Goal: Feedback & Contribution: Leave review/rating

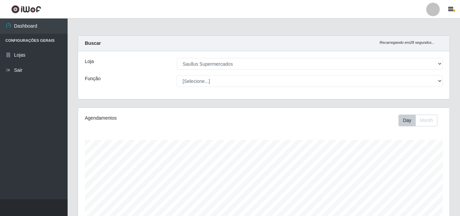
select select "423"
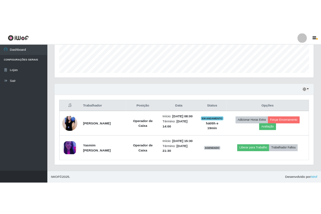
scroll to position [140, 371]
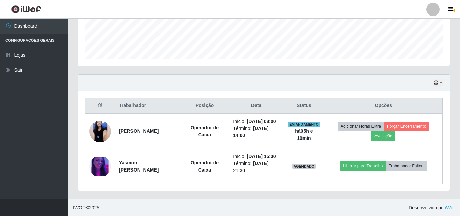
click at [156, 196] on div "Hoje 1 dia 3 dias 1 Semana Não encerrados Trabalhador Posição Data Status Opçõe…" at bounding box center [264, 137] width 382 height 125
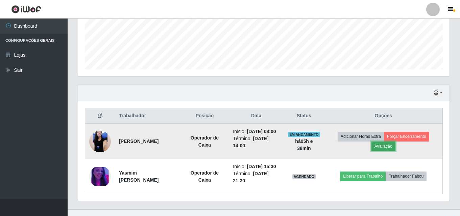
click at [391, 151] on button "Avaliação" at bounding box center [383, 146] width 24 height 9
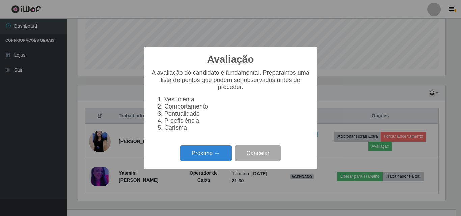
scroll to position [140, 368]
click at [220, 161] on button "Próximo →" at bounding box center [205, 154] width 51 height 16
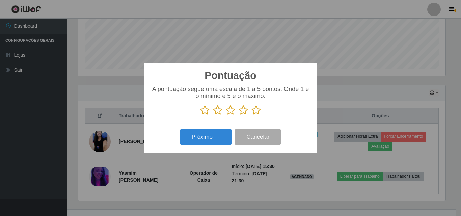
scroll to position [337594, 337366]
click at [257, 114] on icon at bounding box center [256, 110] width 9 height 10
click at [252, 116] on input "radio" at bounding box center [252, 116] width 0 height 0
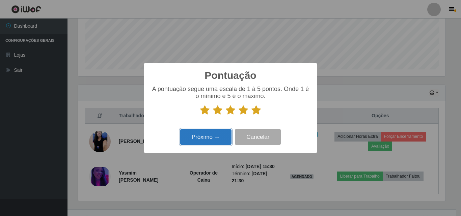
click at [222, 139] on button "Próximo →" at bounding box center [205, 137] width 51 height 16
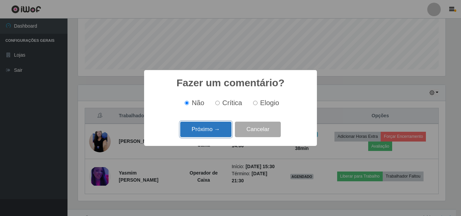
click at [224, 126] on button "Próximo →" at bounding box center [205, 130] width 51 height 16
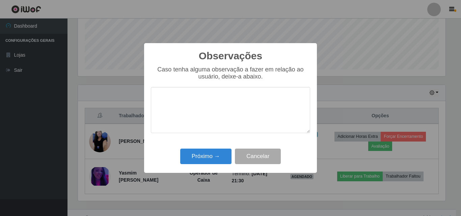
click at [216, 123] on textarea at bounding box center [230, 110] width 159 height 46
type textarea "Otima profissional"
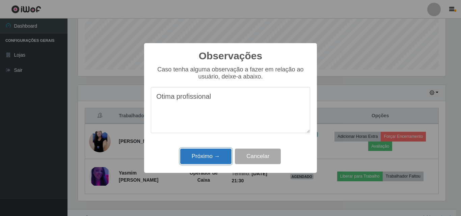
click at [213, 156] on button "Próximo →" at bounding box center [205, 157] width 51 height 16
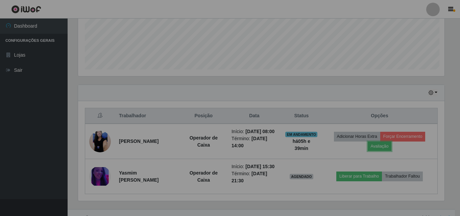
scroll to position [140, 371]
